Goal: Information Seeking & Learning: Learn about a topic

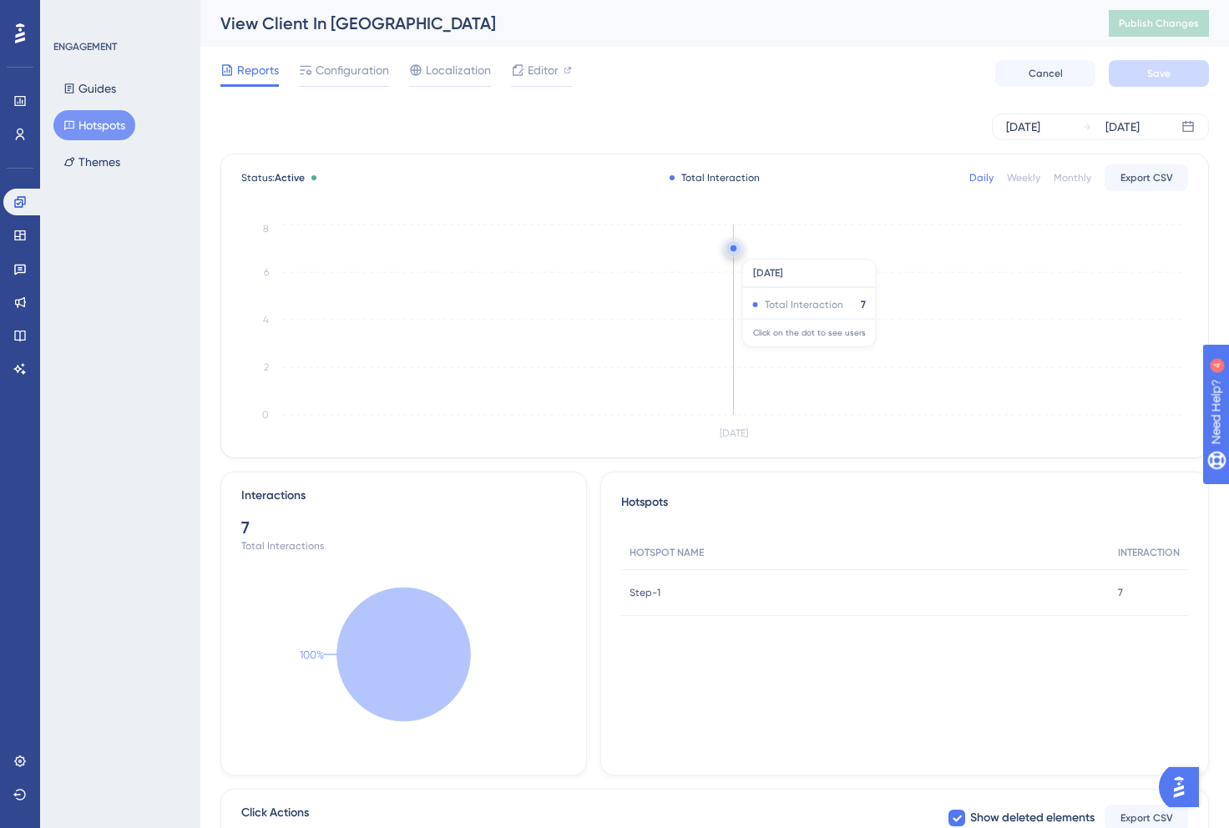
click at [733, 250] on circle at bounding box center [733, 248] width 6 height 6
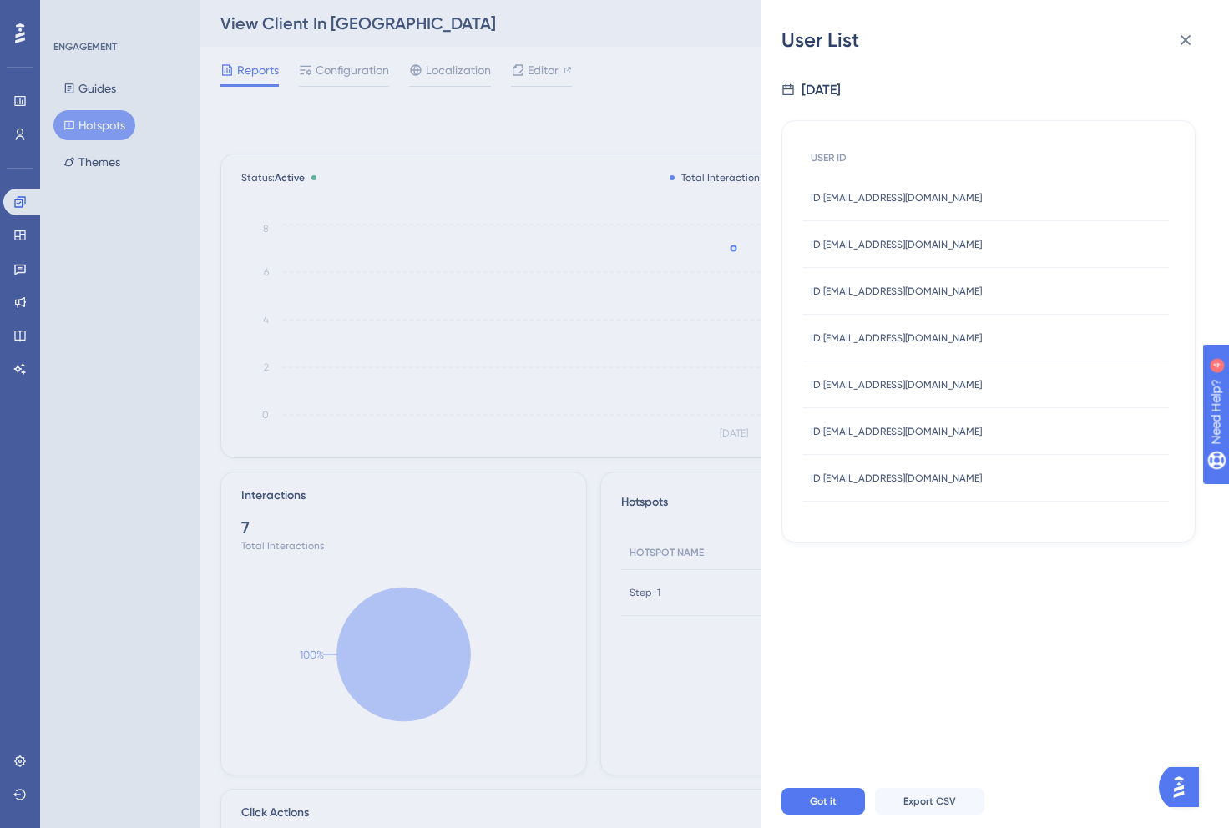
click at [690, 253] on div "User List [DATE] USER ID ID [EMAIL_ADDRESS][DOMAIN_NAME] ID [EMAIL_ADDRESS][DOM…" at bounding box center [614, 414] width 1229 height 828
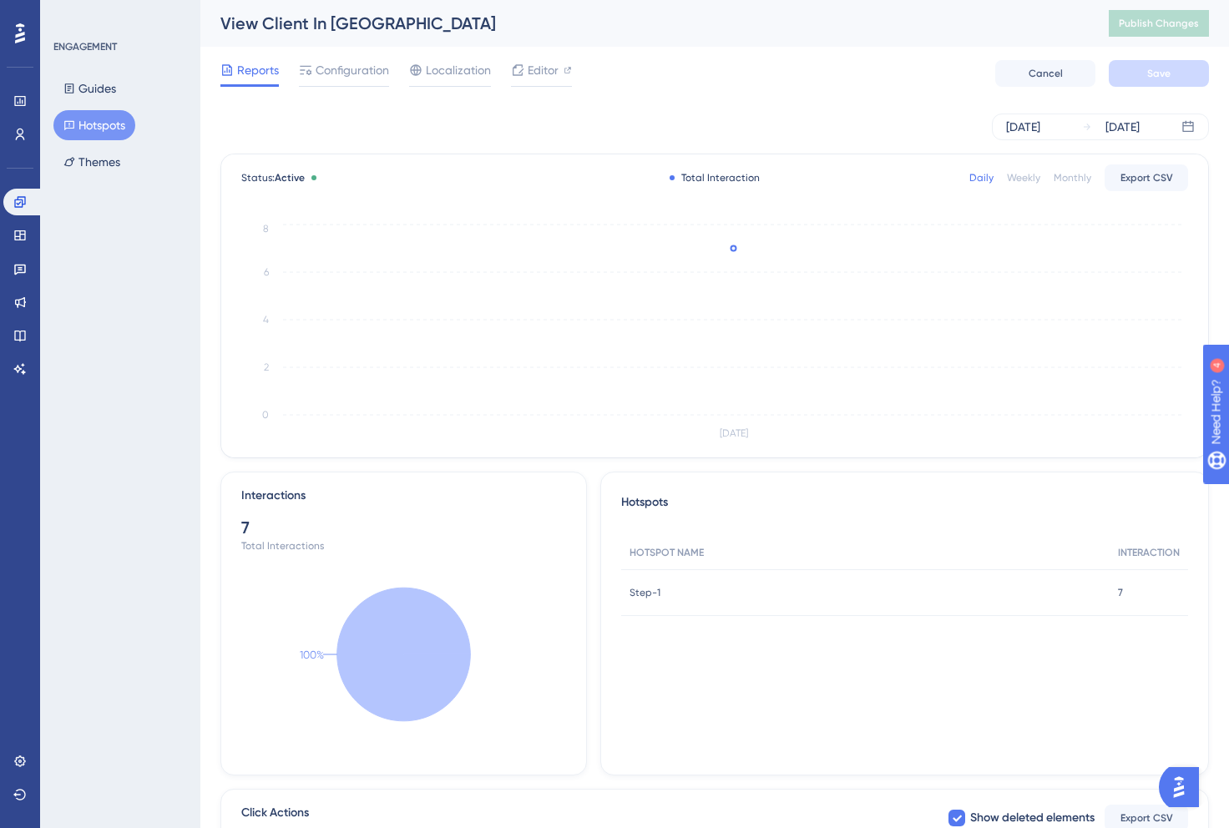
click at [83, 119] on button "Hotspots" at bounding box center [94, 125] width 82 height 30
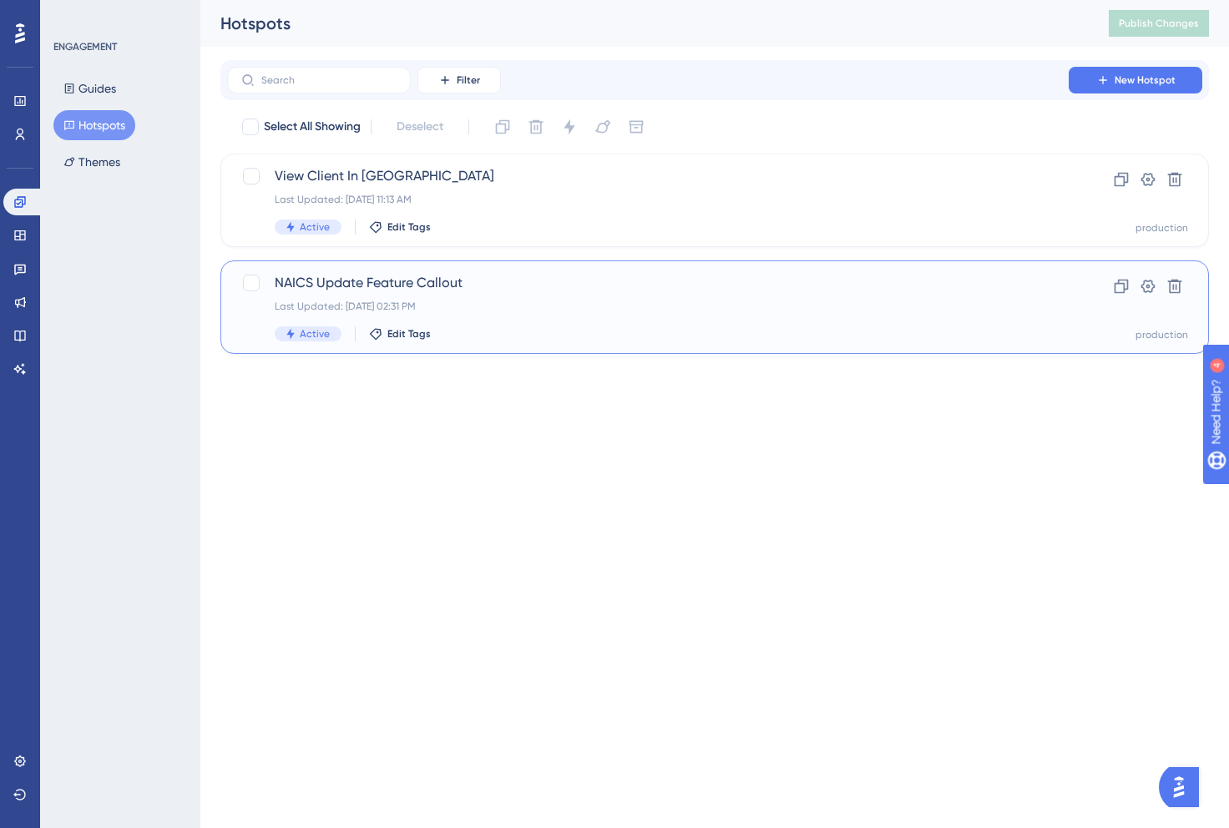
click at [508, 296] on div "NAICS Update Feature Callout Last Updated: [DATE] 02:31 PM Active Edit Tags" at bounding box center [648, 307] width 746 height 68
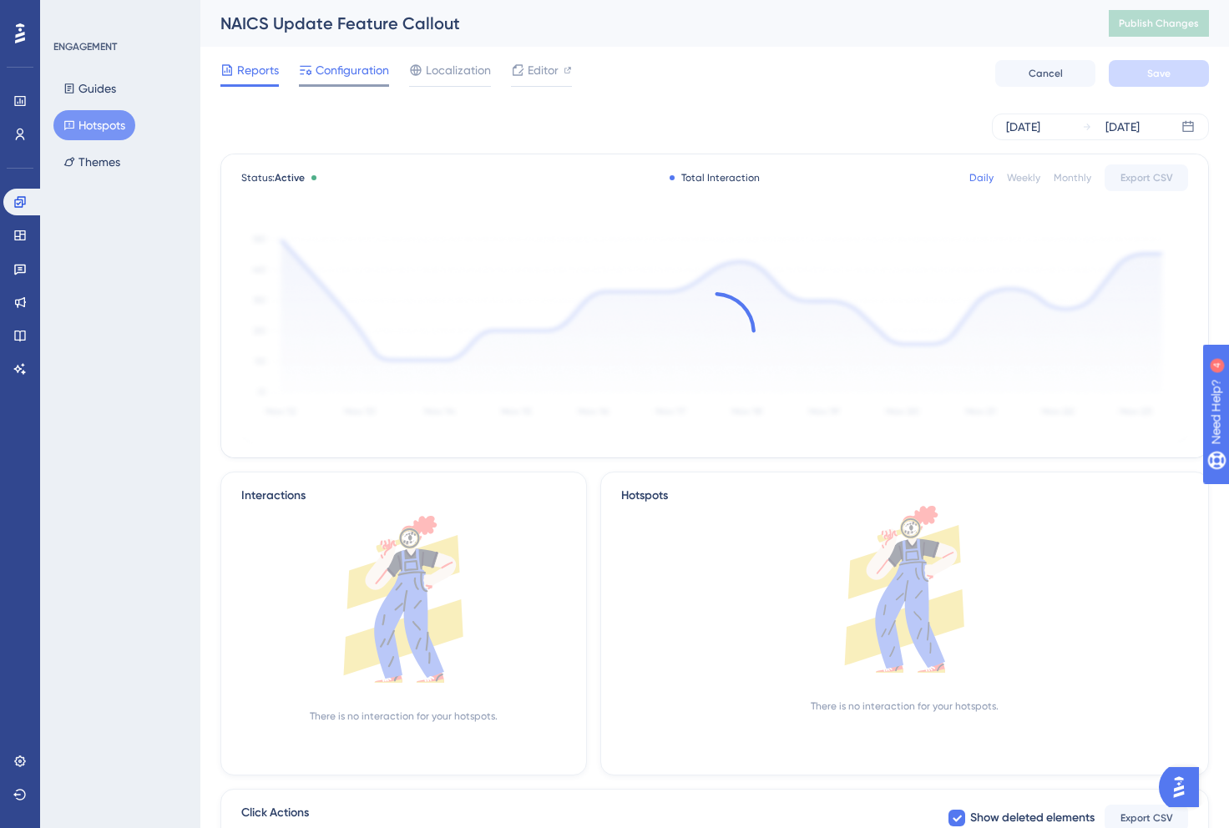
click at [339, 74] on span "Configuration" at bounding box center [352, 70] width 73 height 20
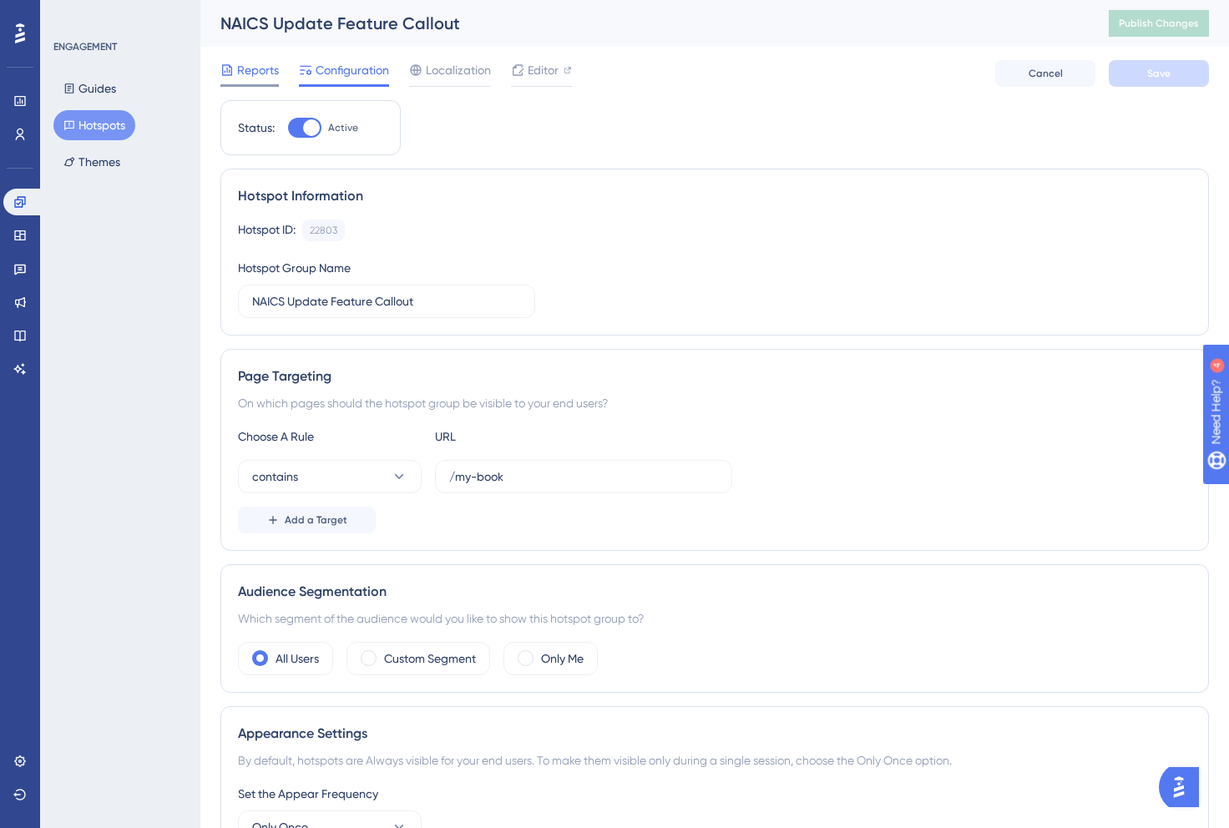
click at [248, 64] on span "Reports" at bounding box center [258, 70] width 42 height 20
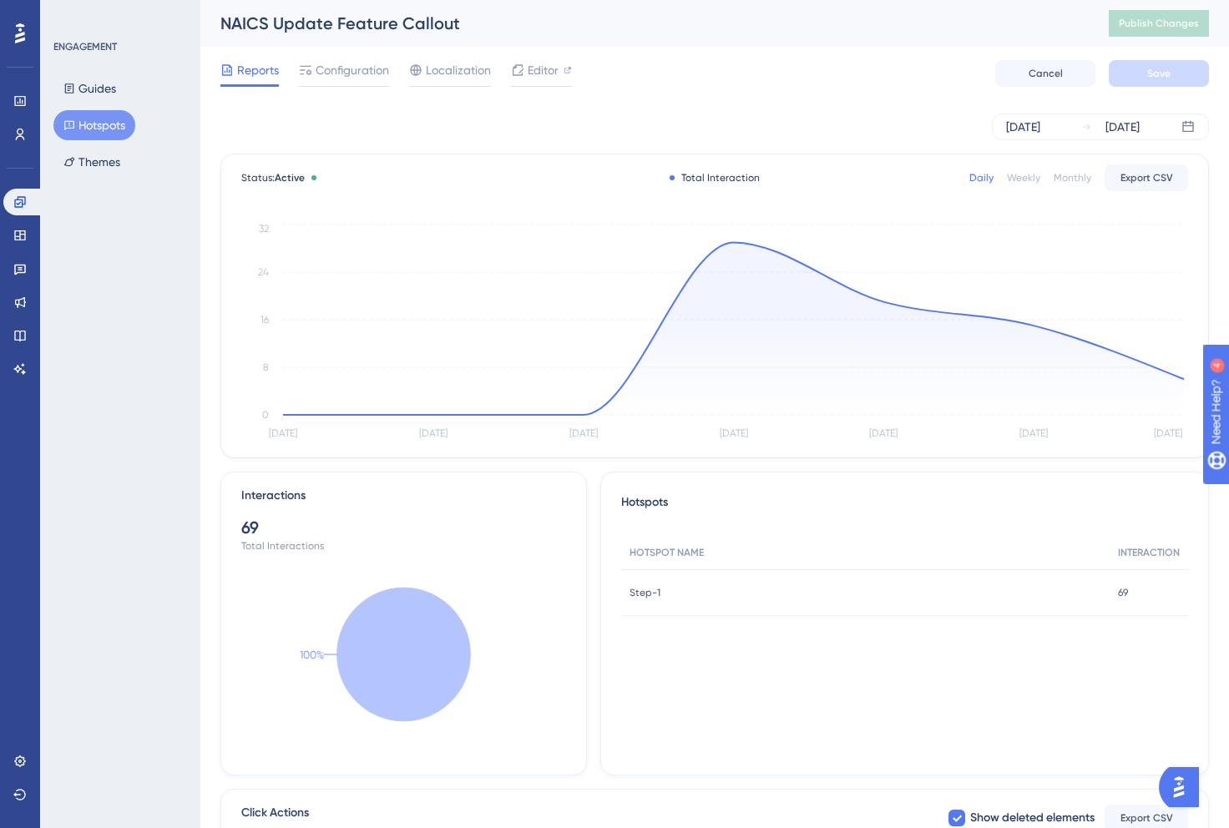
click at [1070, 180] on div "Monthly" at bounding box center [1072, 177] width 38 height 13
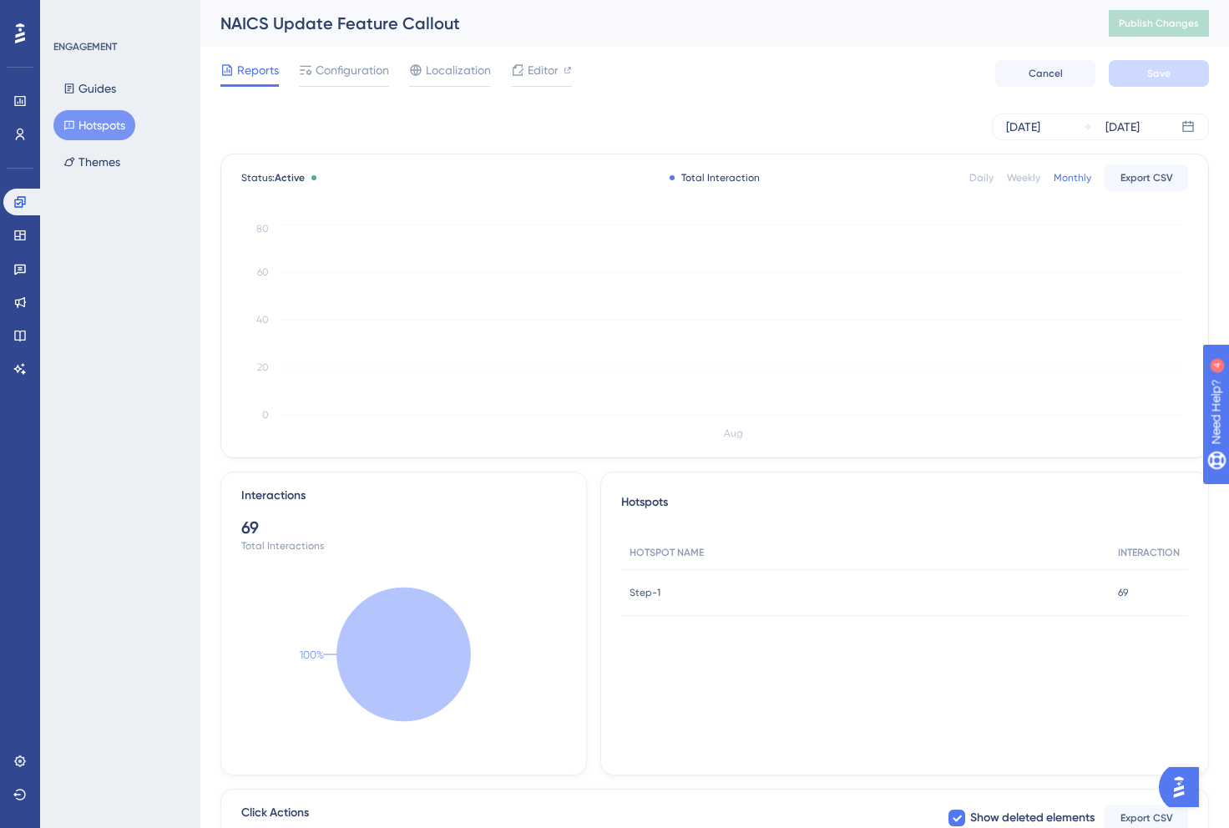
click at [1030, 181] on div "Weekly" at bounding box center [1023, 177] width 33 height 13
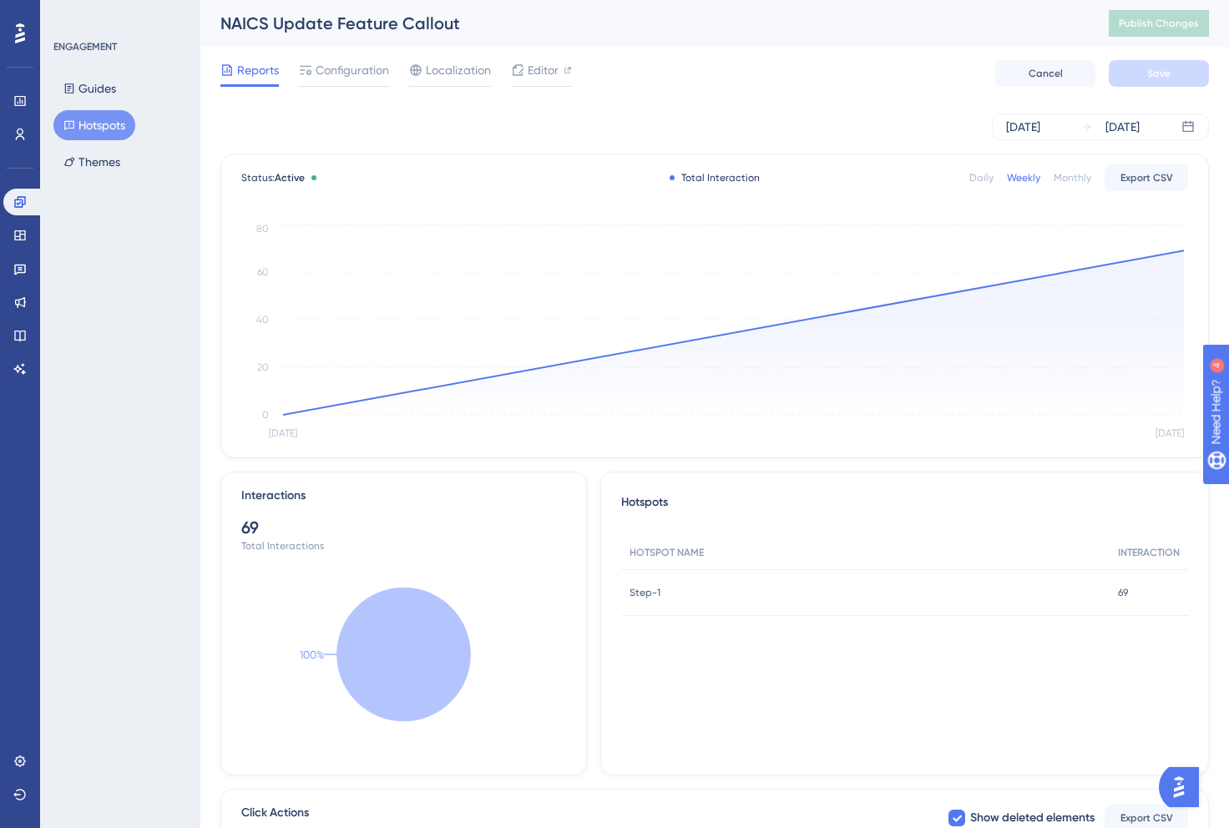
click at [974, 176] on div "Daily" at bounding box center [981, 177] width 24 height 13
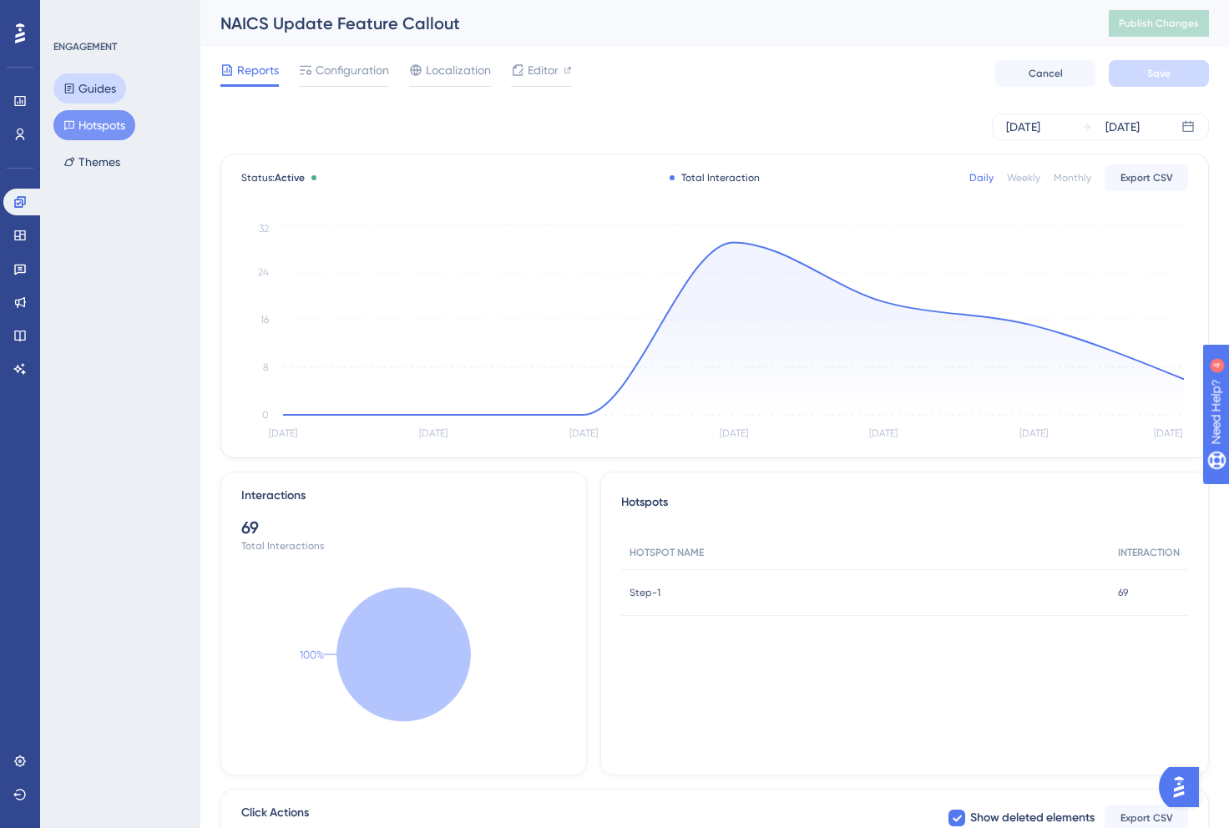
click at [80, 74] on button "Guides" at bounding box center [89, 88] width 73 height 30
